Goal: Transaction & Acquisition: Subscribe to service/newsletter

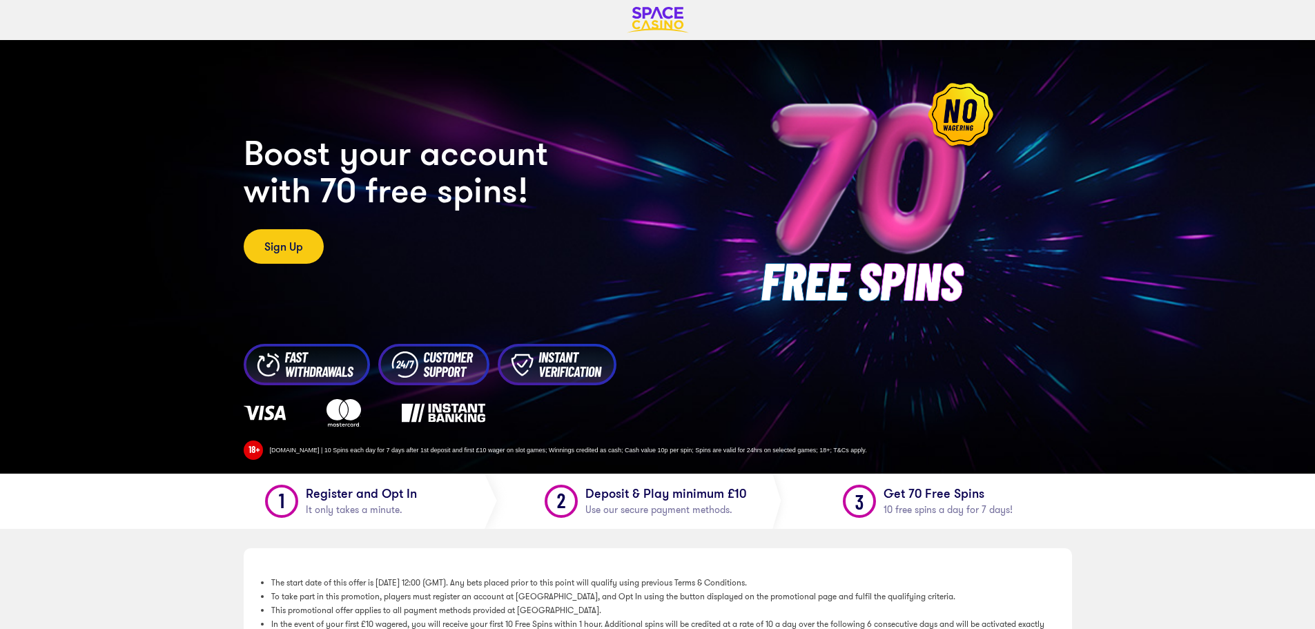
click at [662, 7] on div at bounding box center [657, 20] width 649 height 40
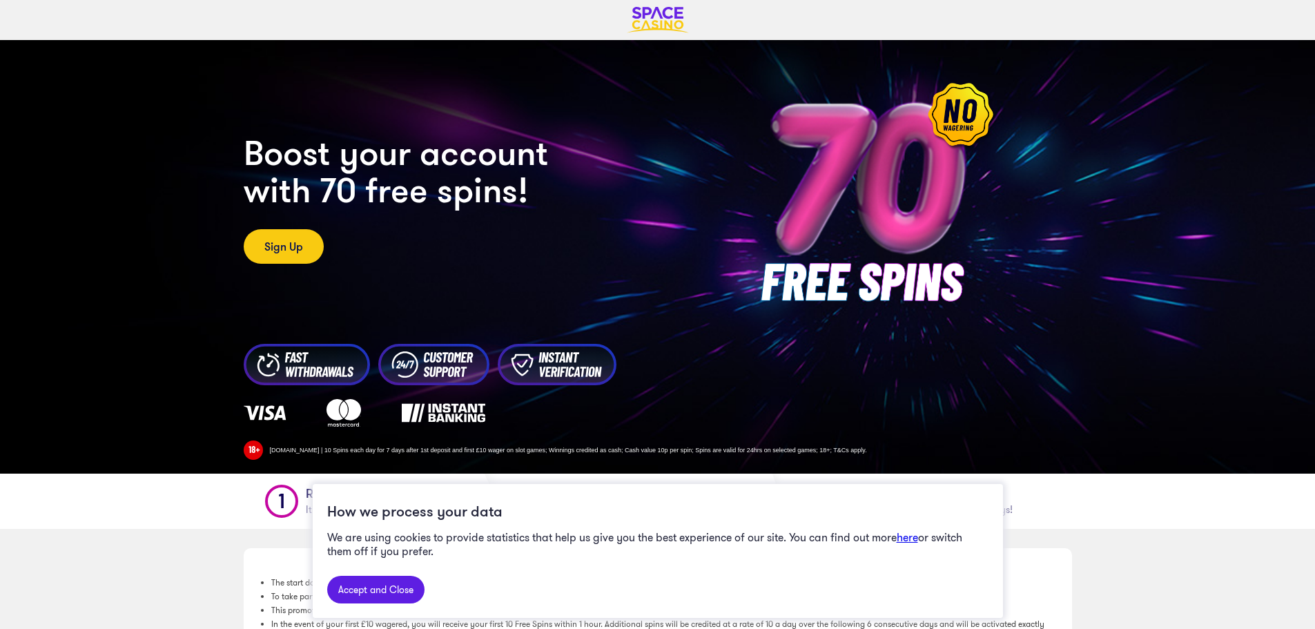
click at [651, 19] on img at bounding box center [658, 20] width 62 height 26
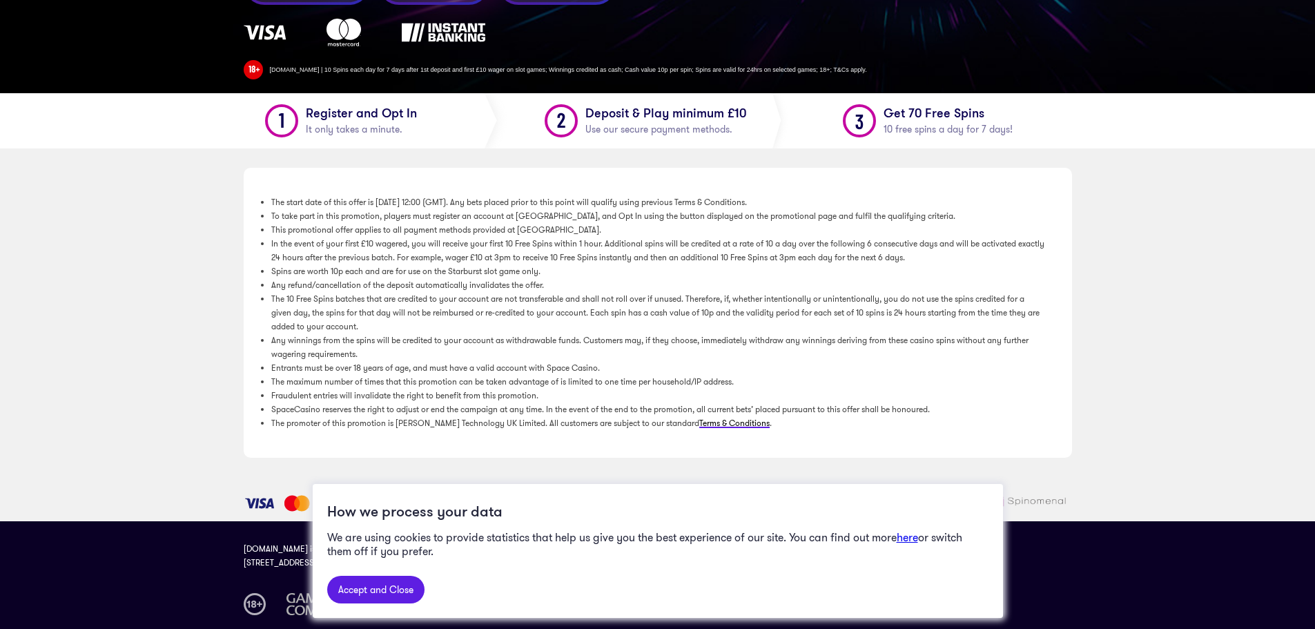
scroll to position [411, 0]
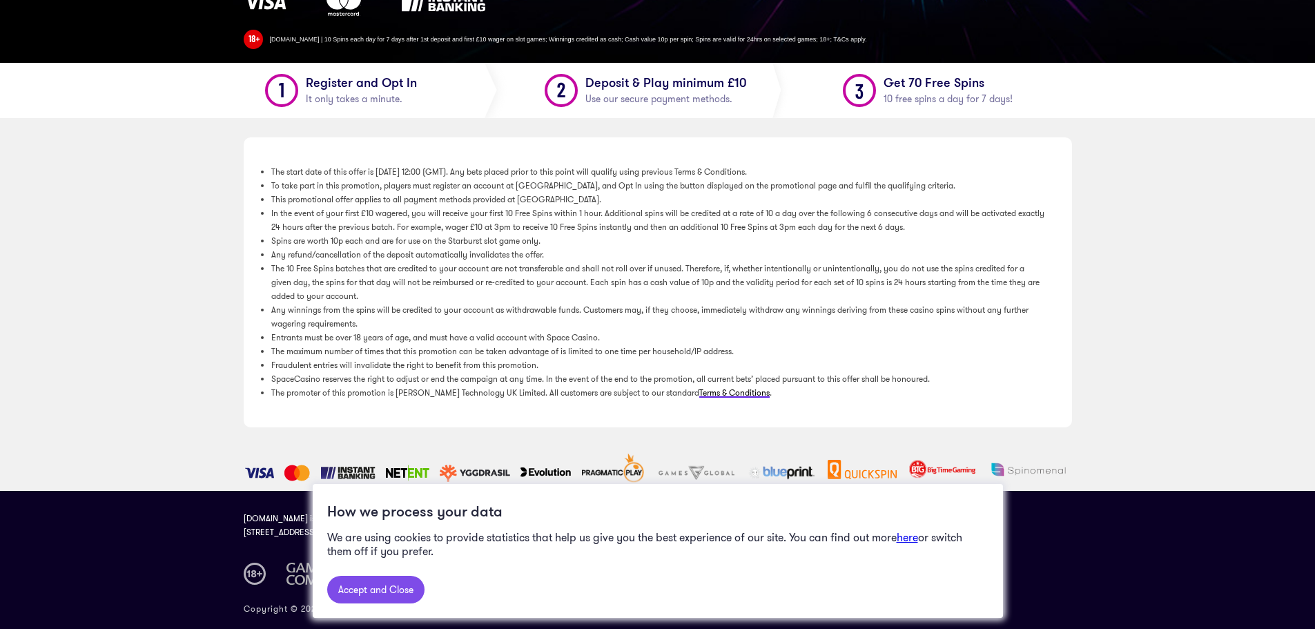
click at [353, 592] on link "Accept and Close" at bounding box center [375, 590] width 97 height 28
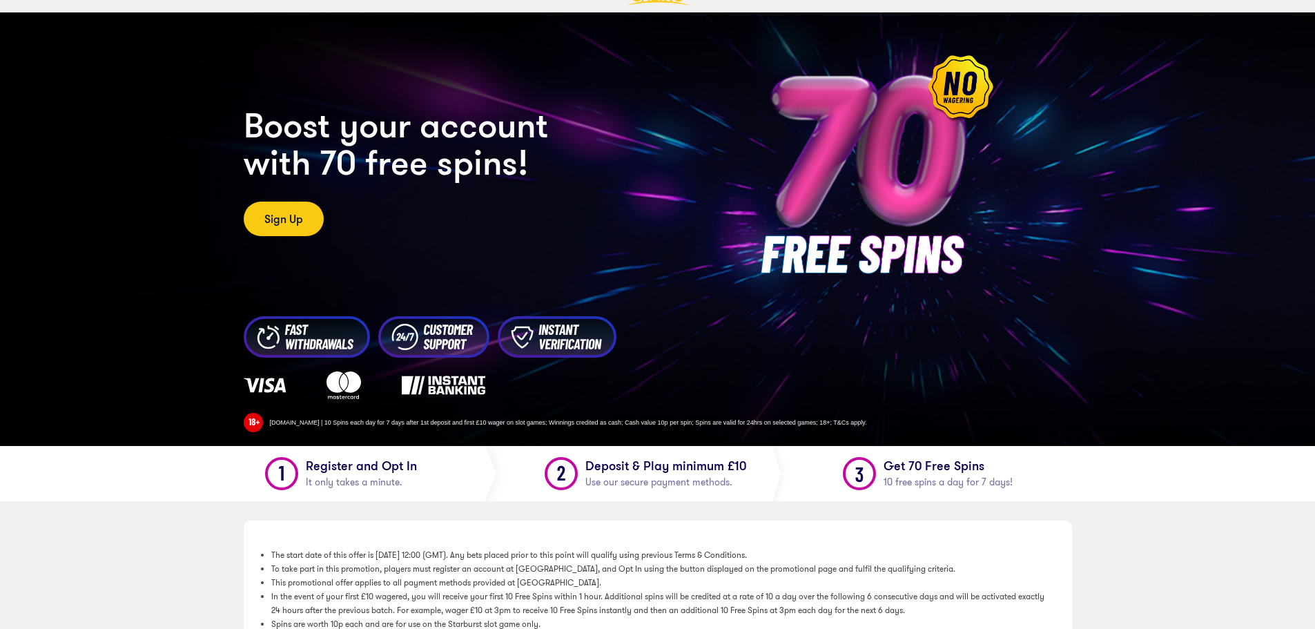
scroll to position [0, 0]
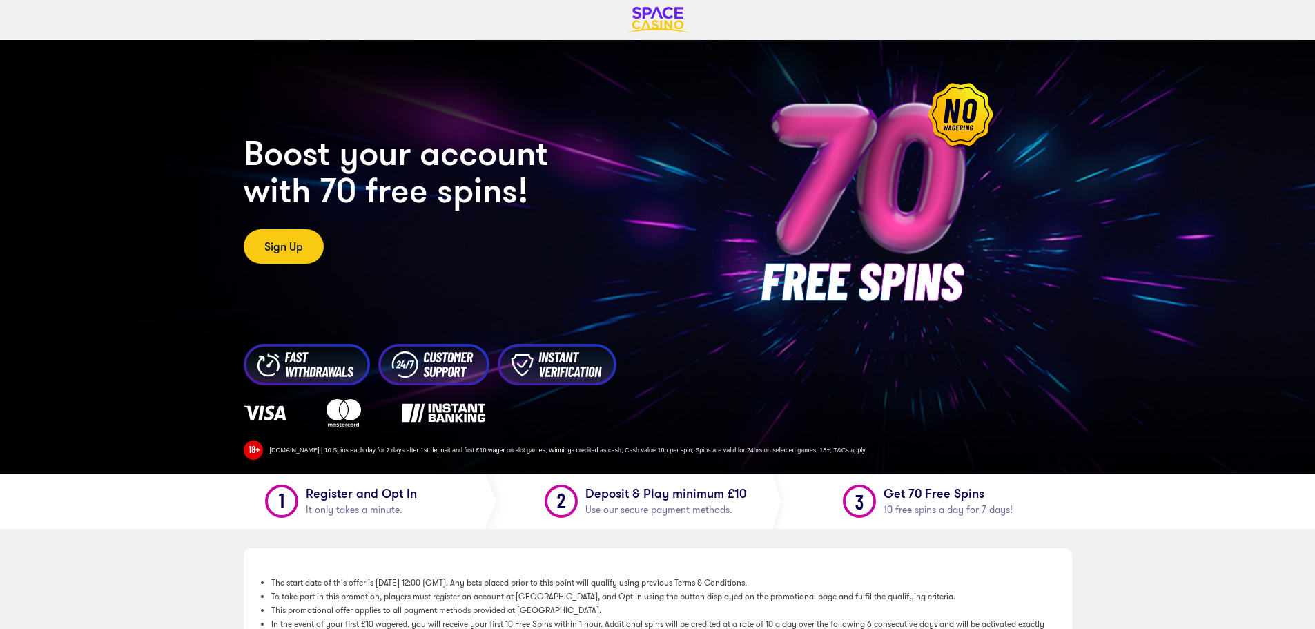
drag, startPoint x: 329, startPoint y: 191, endPoint x: 311, endPoint y: 231, distance: 43.9
click at [326, 201] on h2 "Boost your account with 70 free spins!" at bounding box center [485, 171] width 483 height 75
click at [305, 248] on link "Sign Up" at bounding box center [284, 246] width 80 height 35
click at [278, 251] on link "Sign Up" at bounding box center [284, 246] width 80 height 35
click at [279, 246] on link "Sign Up" at bounding box center [284, 246] width 80 height 35
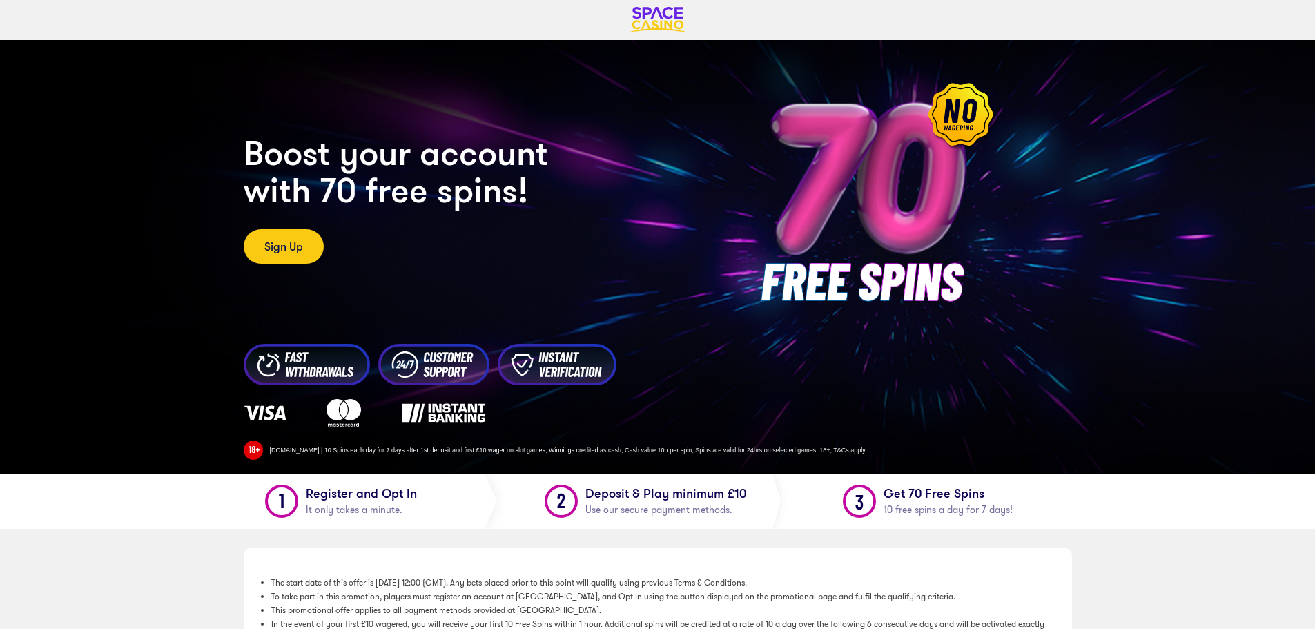
click at [449, 145] on h2 "Boost your account with 70 free spins!" at bounding box center [485, 171] width 483 height 75
click at [285, 248] on link "Sign Up" at bounding box center [284, 246] width 80 height 35
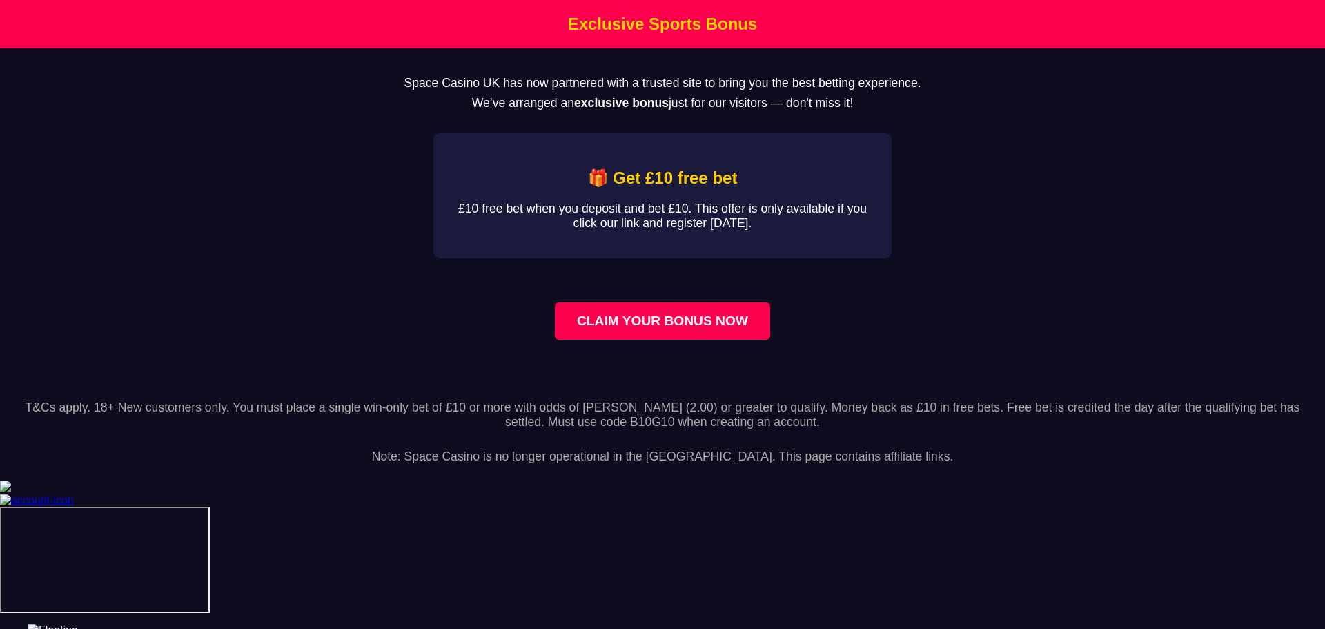
click at [625, 104] on strong "exclusive bonus" at bounding box center [621, 103] width 95 height 14
